Goal: Navigation & Orientation: Find specific page/section

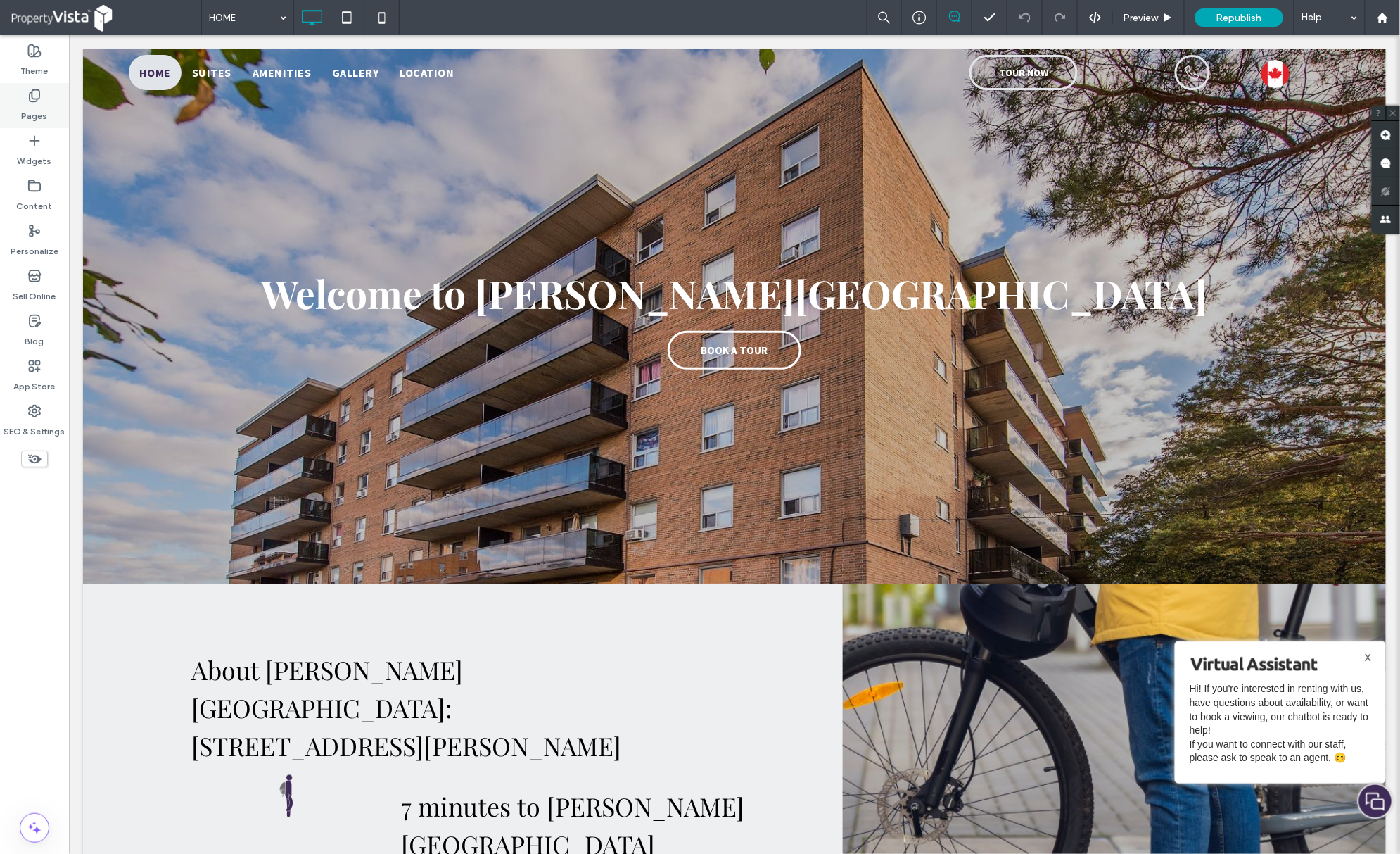
click at [38, 101] on icon at bounding box center [34, 96] width 14 height 14
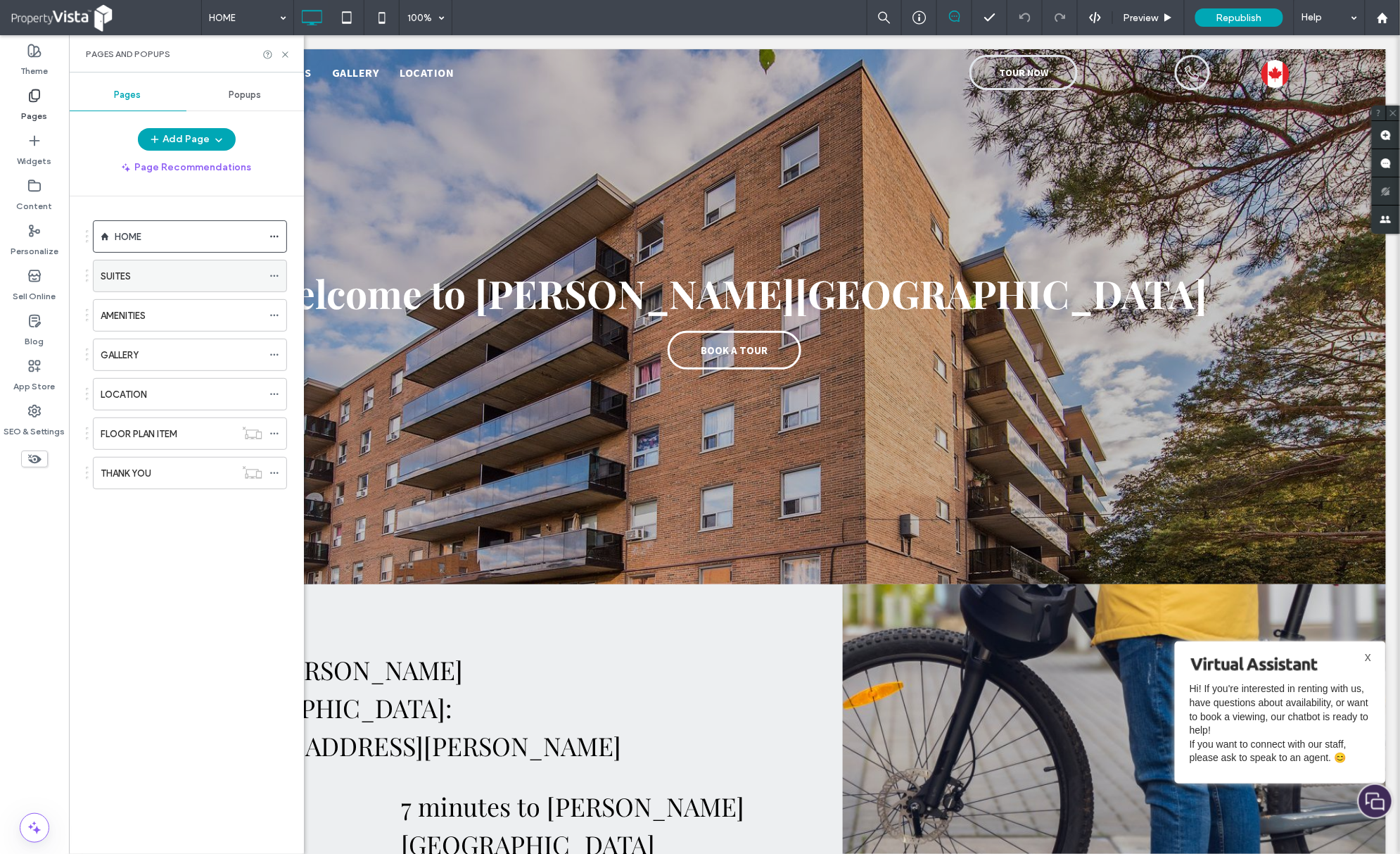
click at [201, 263] on div "SUITES" at bounding box center [182, 276] width 162 height 31
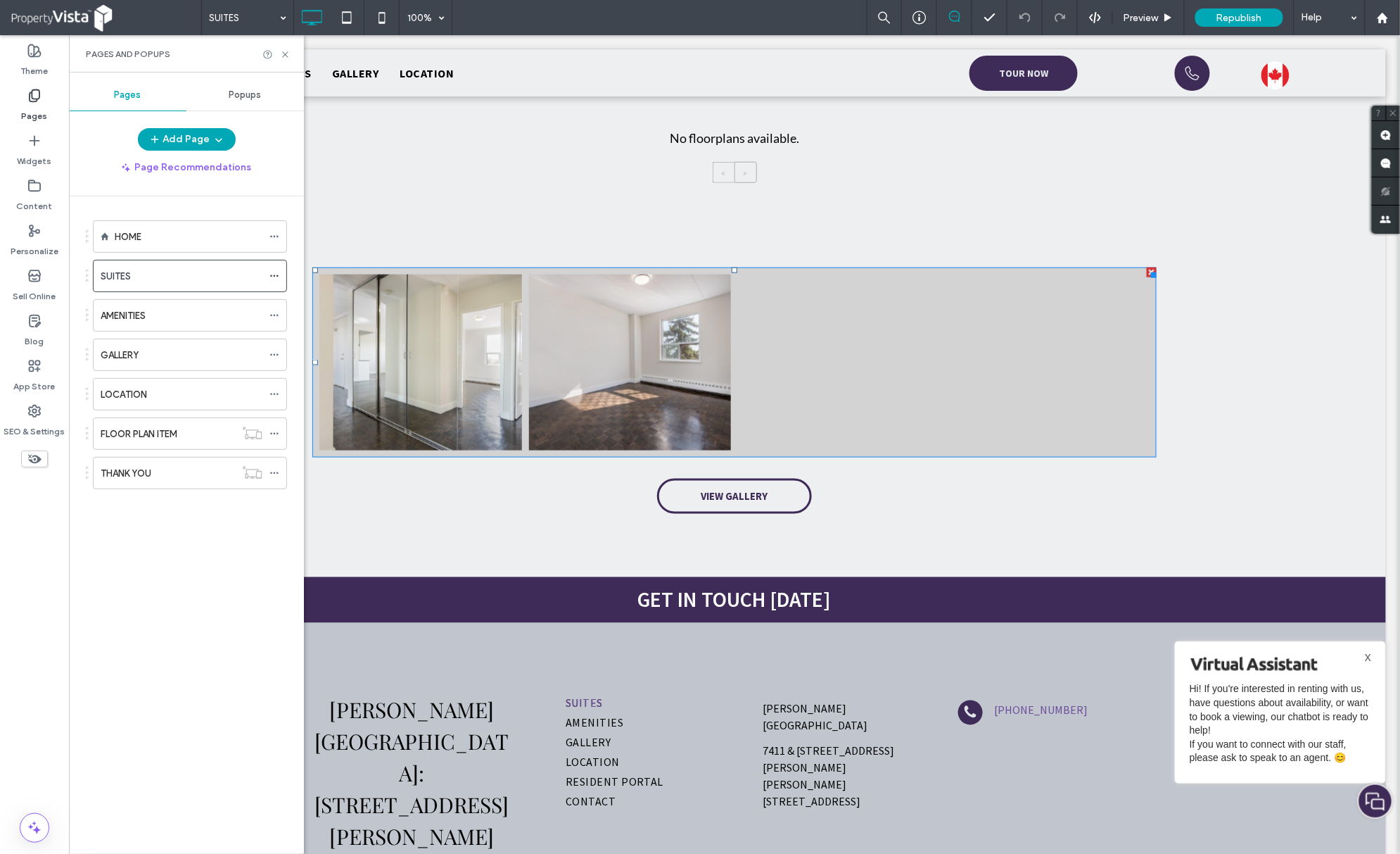
scroll to position [470, 0]
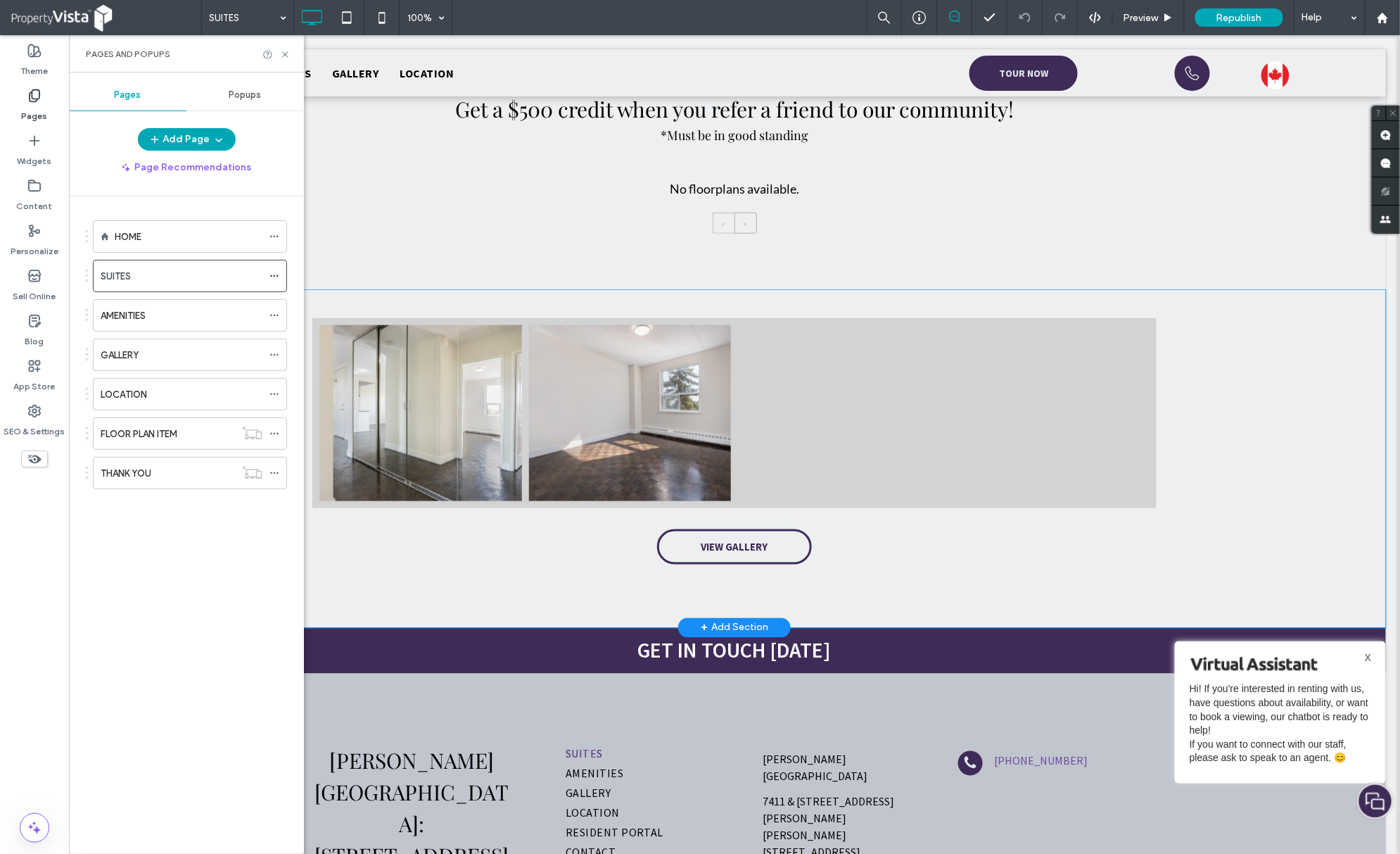
click at [343, 540] on div "Button Button VIEW GALLERY Click To Paste" at bounding box center [734, 441] width 844 height 261
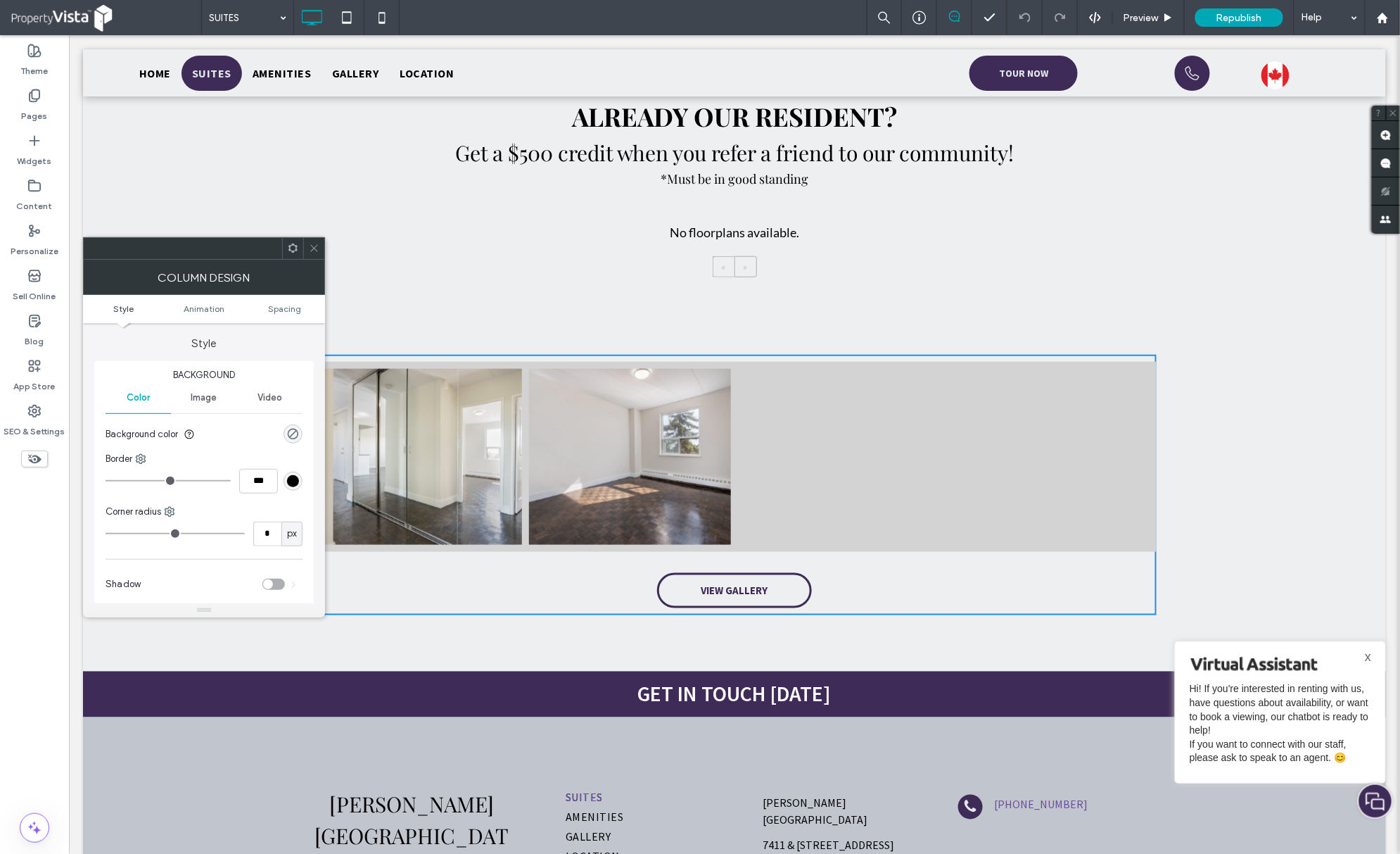
scroll to position [376, 0]
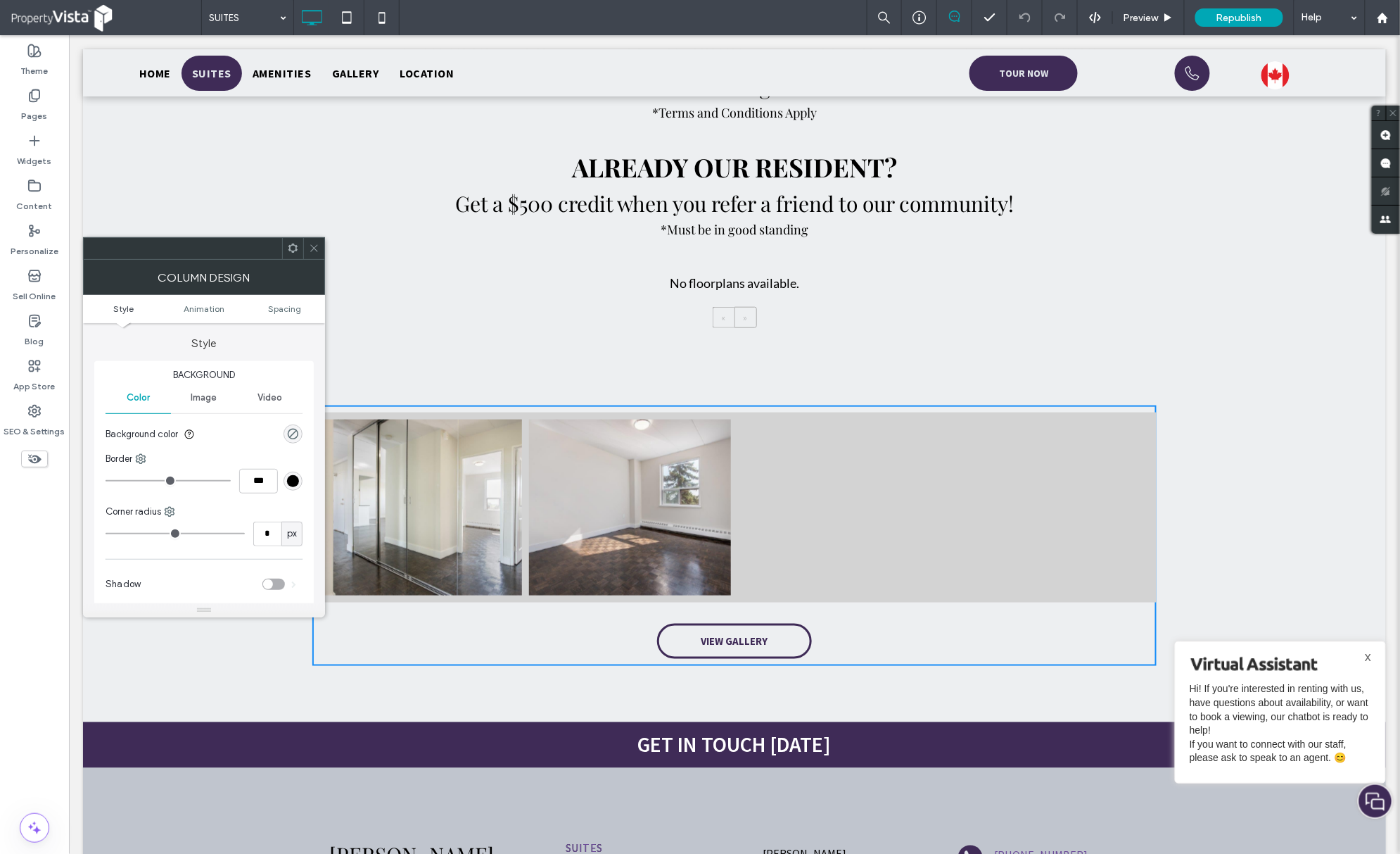
click at [706, 287] on div "No floorplans available." at bounding box center [734, 283] width 129 height 19
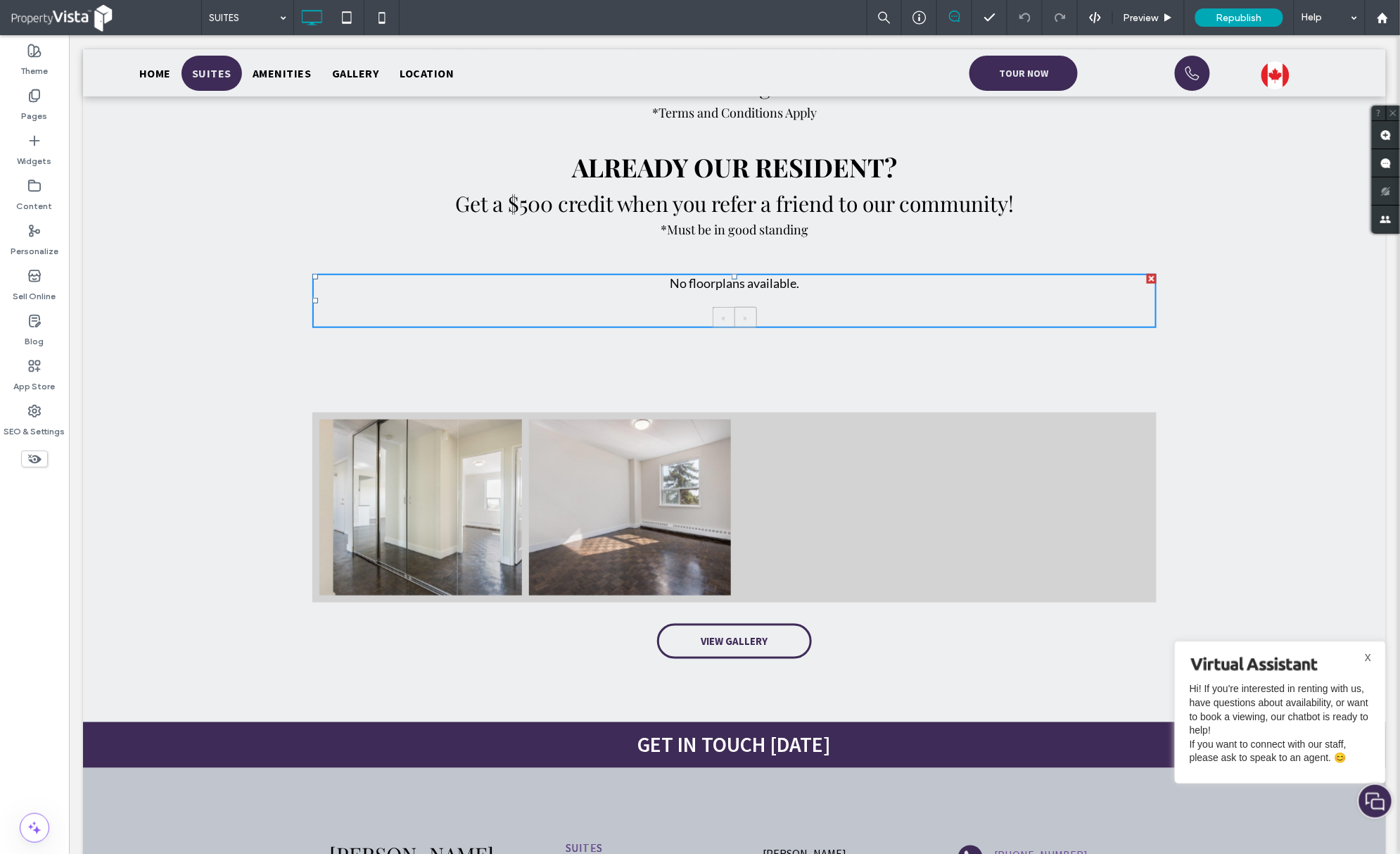
click at [706, 287] on div "No floorplans available." at bounding box center [734, 283] width 129 height 19
click at [639, 353] on div "SPECIAL OFFER Apply Today and Receive 1 Month FREE on a 13-Month Lease + 6 Mont…" at bounding box center [733, 170] width 1302 height 427
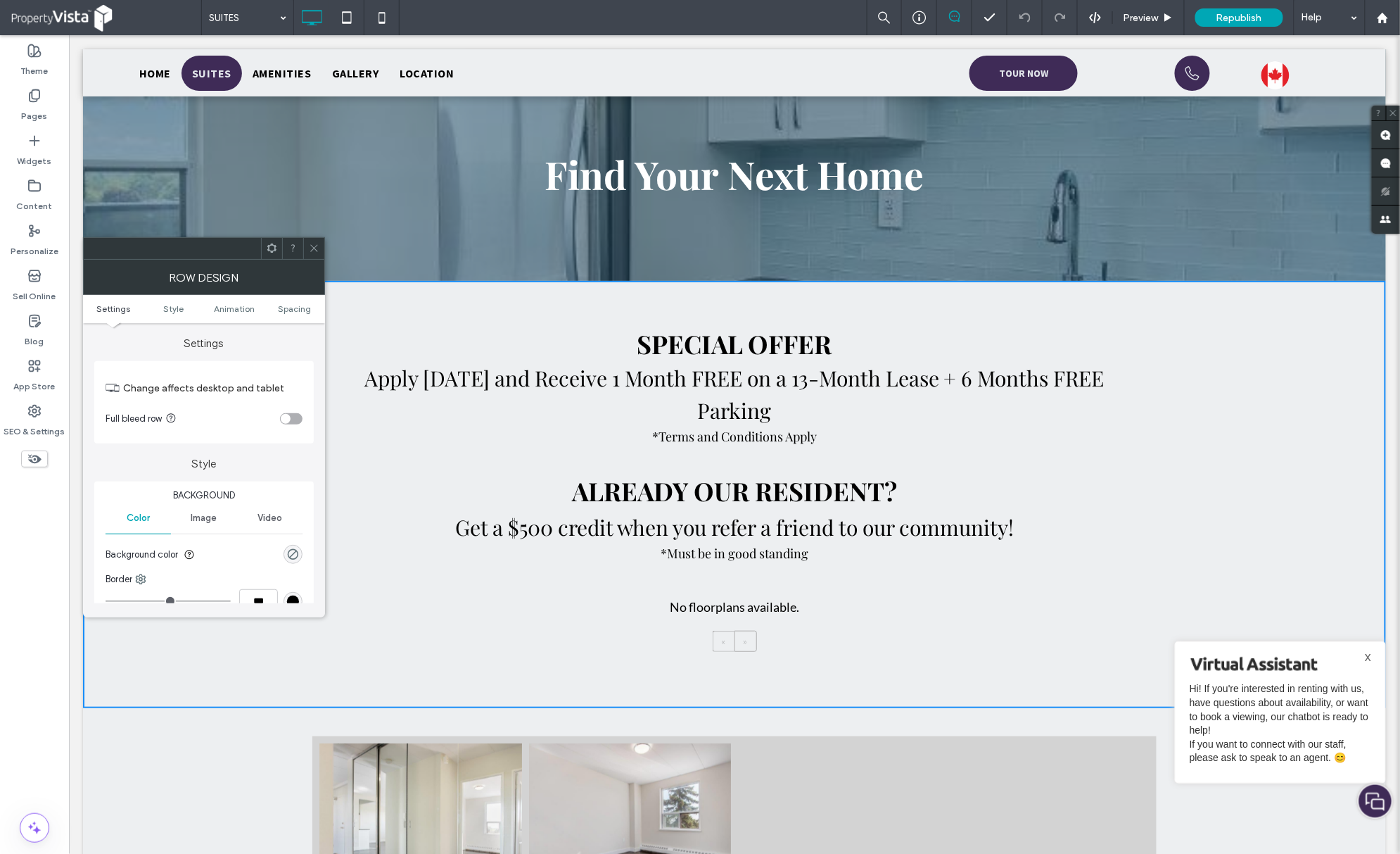
scroll to position [94, 0]
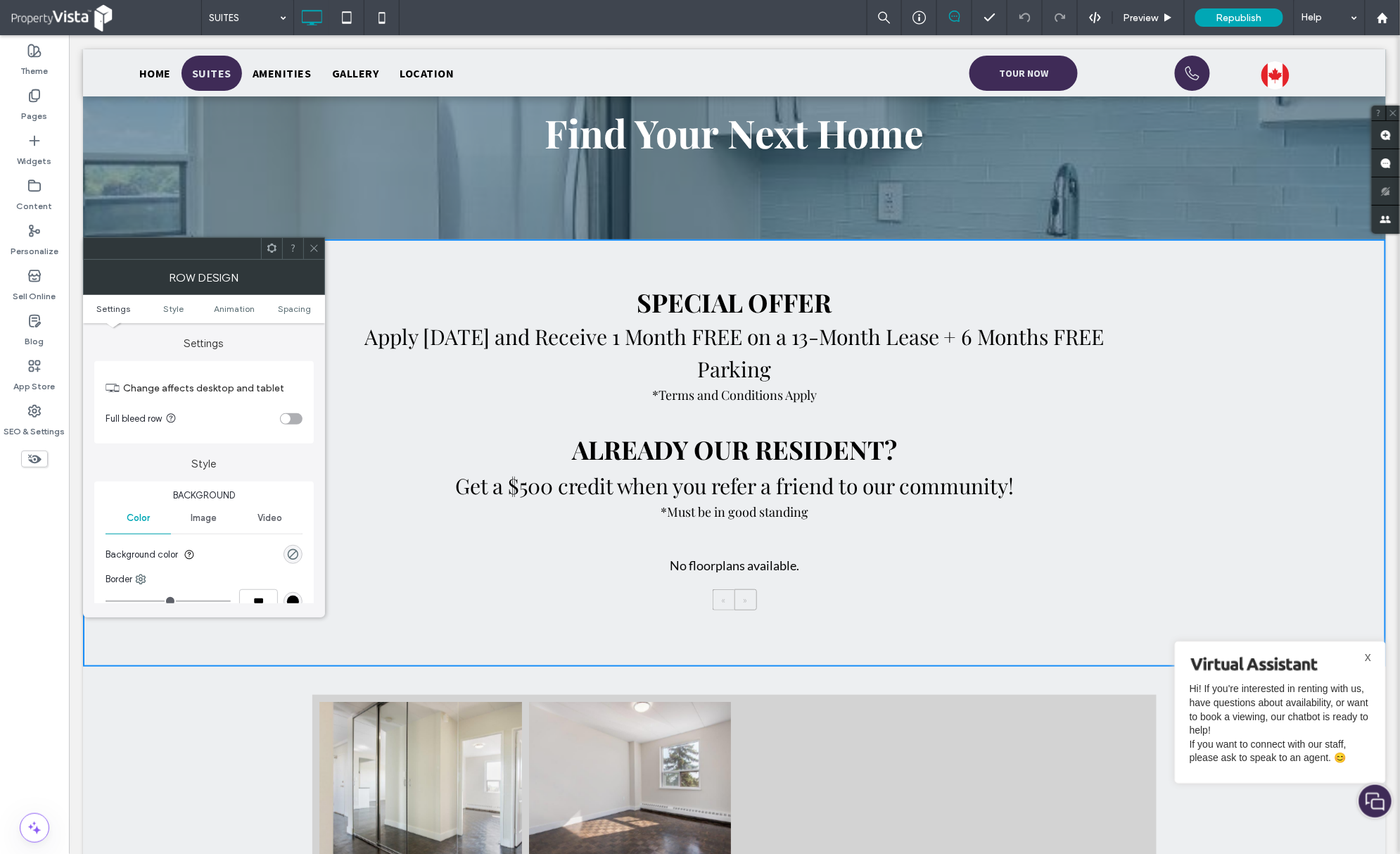
click at [732, 563] on div "No floorplans available." at bounding box center [734, 565] width 129 height 19
click at [654, 555] on div "SPECIAL OFFER Apply Today and Receive 1 Month FREE on a 13-Month Lease + 6 Mont…" at bounding box center [734, 445] width 844 height 328
click at [669, 572] on div "No floorplans available." at bounding box center [734, 565] width 129 height 19
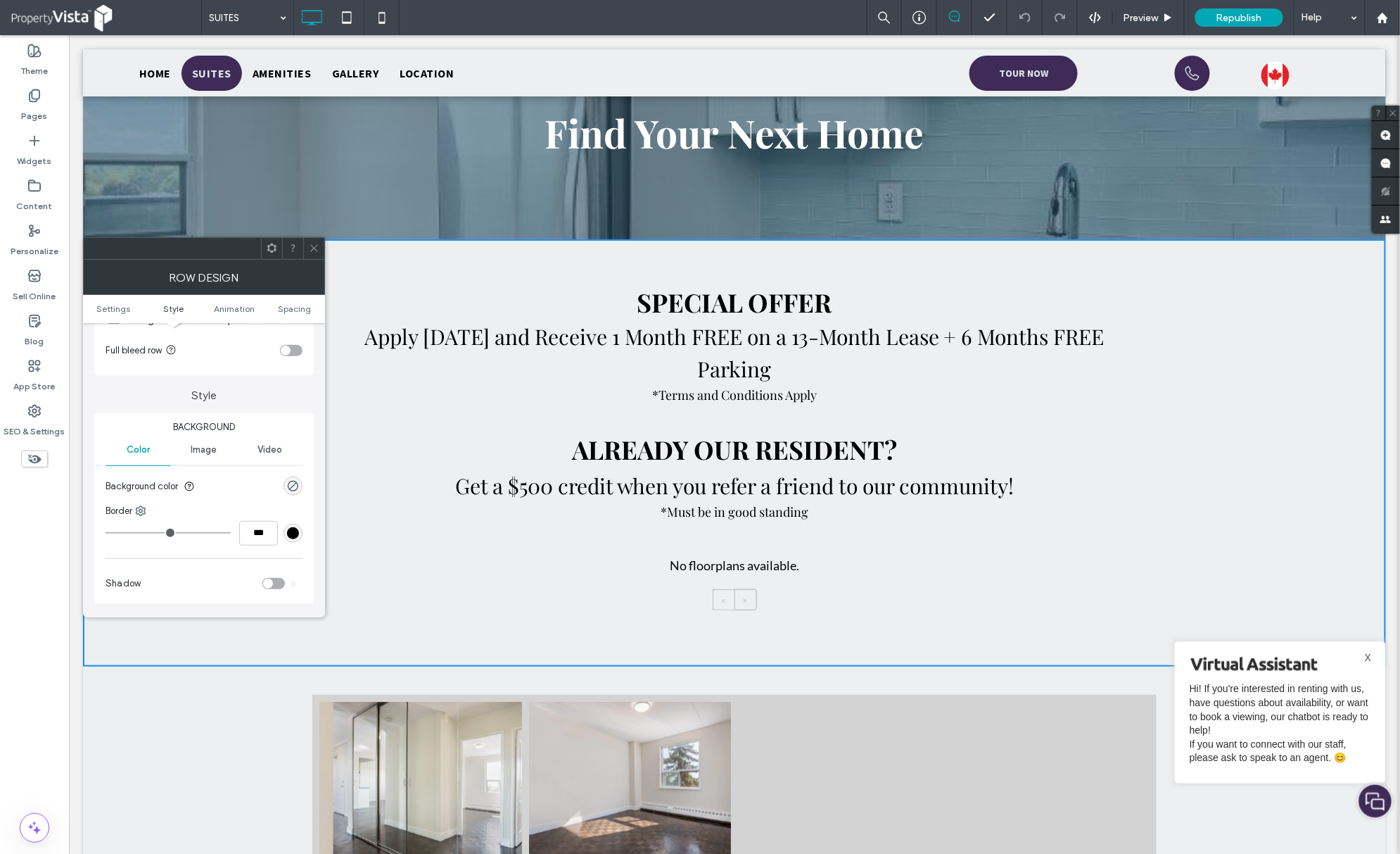
scroll to position [281, 0]
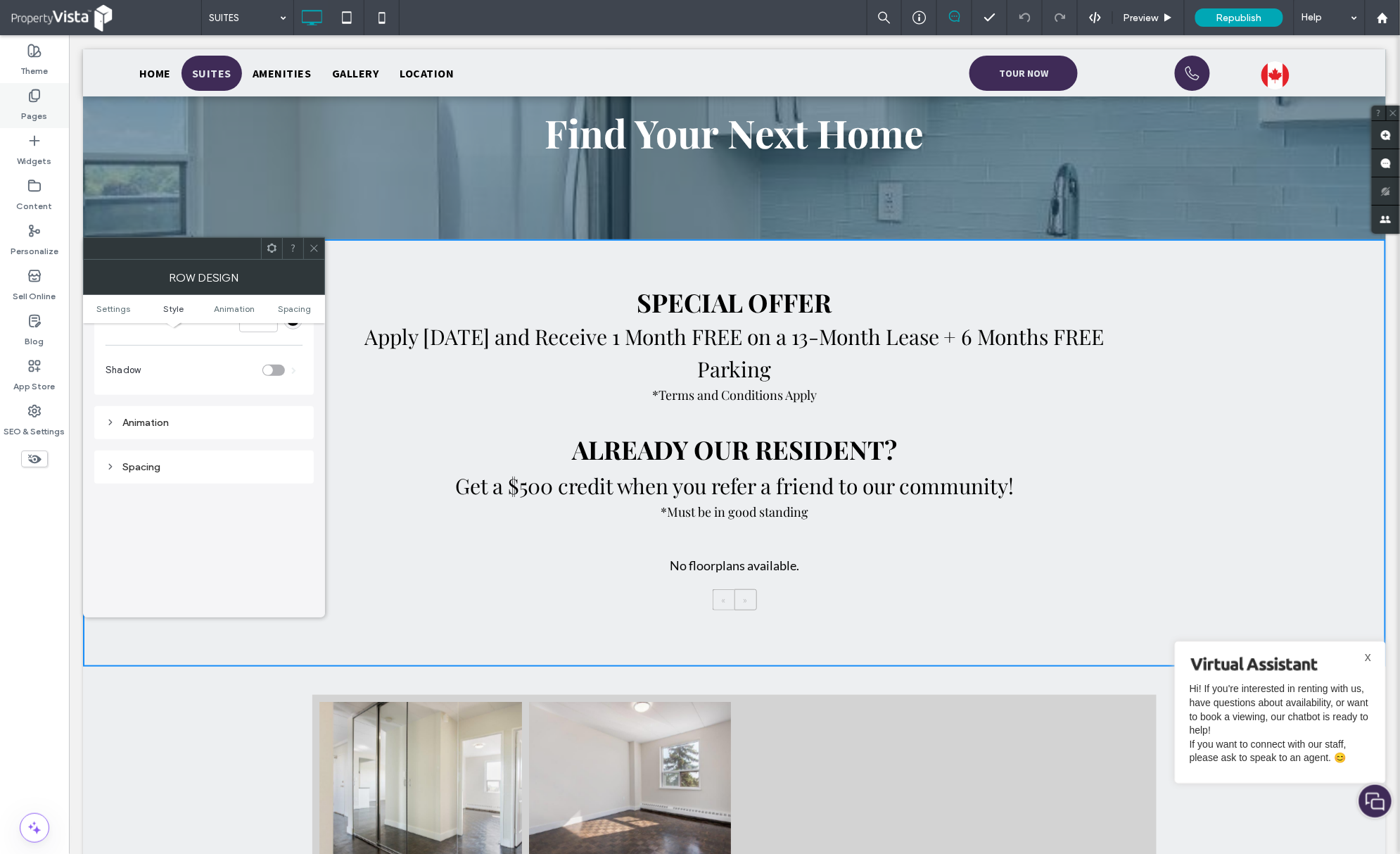
click at [38, 113] on label "Pages" at bounding box center [35, 112] width 26 height 19
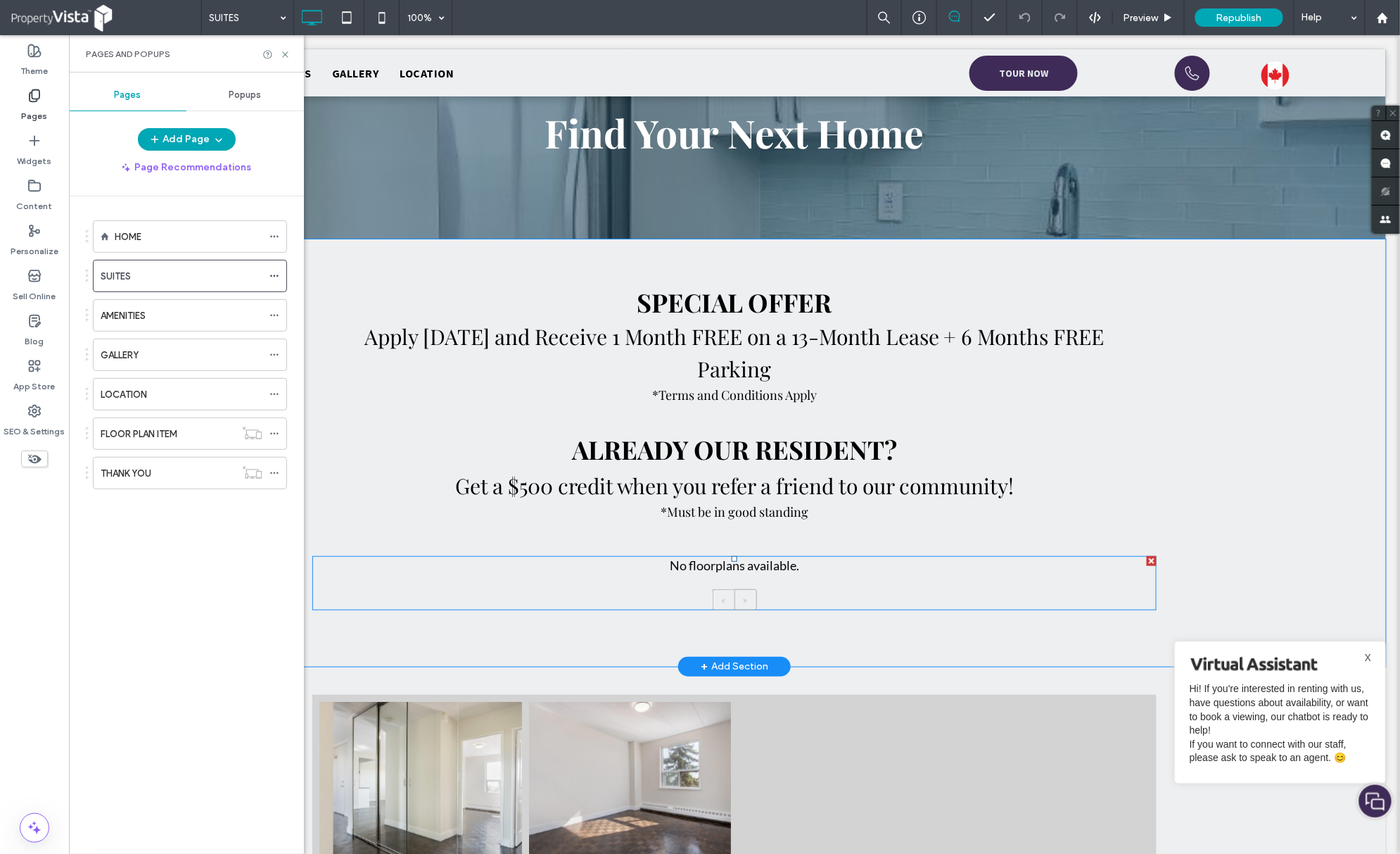
click at [787, 574] on span at bounding box center [734, 583] width 844 height 54
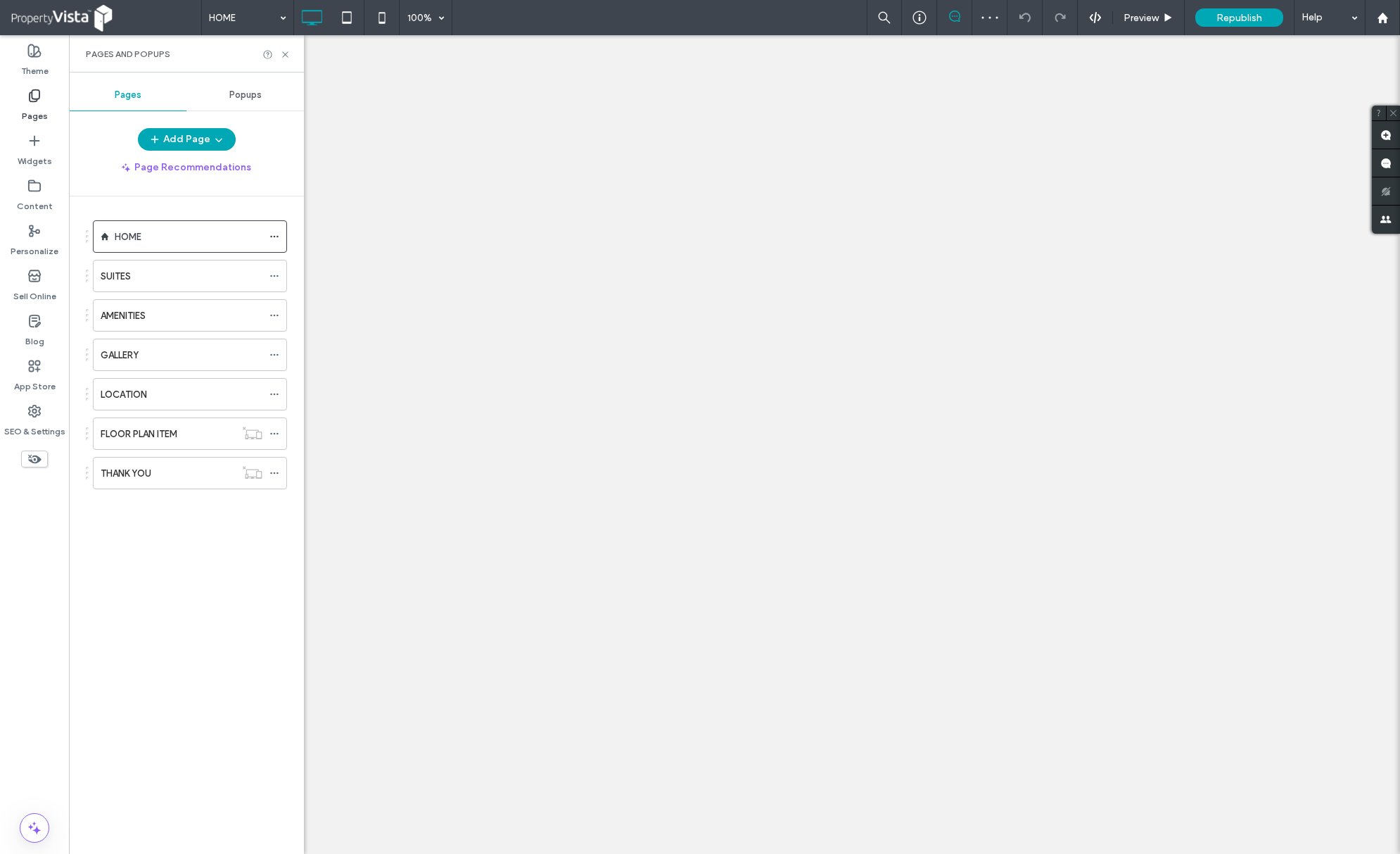
click at [172, 284] on div "SUITES" at bounding box center [182, 275] width 162 height 14
